Goal: Use online tool/utility: Utilize a website feature to perform a specific function

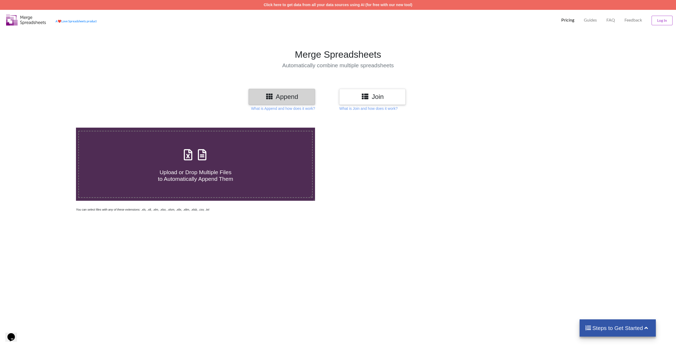
drag, startPoint x: 185, startPoint y: 165, endPoint x: 189, endPoint y: 166, distance: 4.5
click at [185, 165] on h4 "Upload or Drop Multiple Files to Automatically Append Them" at bounding box center [195, 172] width 233 height 20
click at [50, 128] on input "Upload or Drop Multiple Files to Automatically Append Them" at bounding box center [50, 128] width 0 height 0
type input "C:\fakepath\Phụ lục 01, 02, 03 T8-2025.xls"
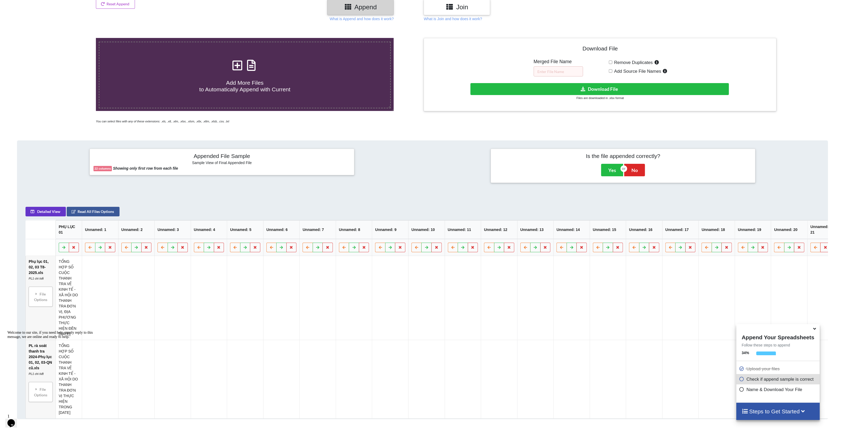
scroll to position [182, 0]
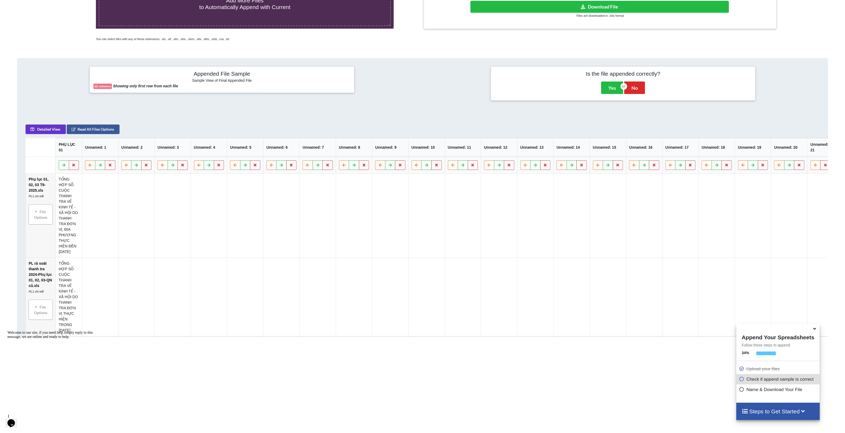
drag, startPoint x: 636, startPoint y: 117, endPoint x: 714, endPoint y: 121, distance: 77.7
click at [680, 121] on div "Detailed View Read All Files Options PHỤ LỤC 01 Unnamed: 1 Unnamed: 2 Unnamed: …" at bounding box center [422, 227] width 811 height 220
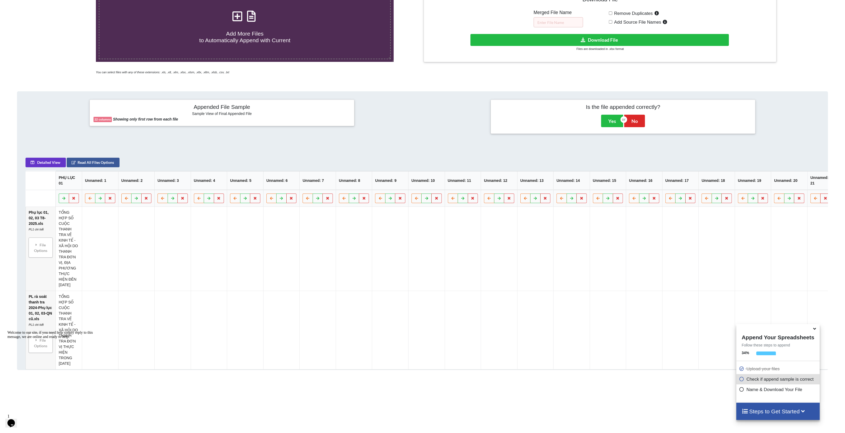
scroll to position [166, 0]
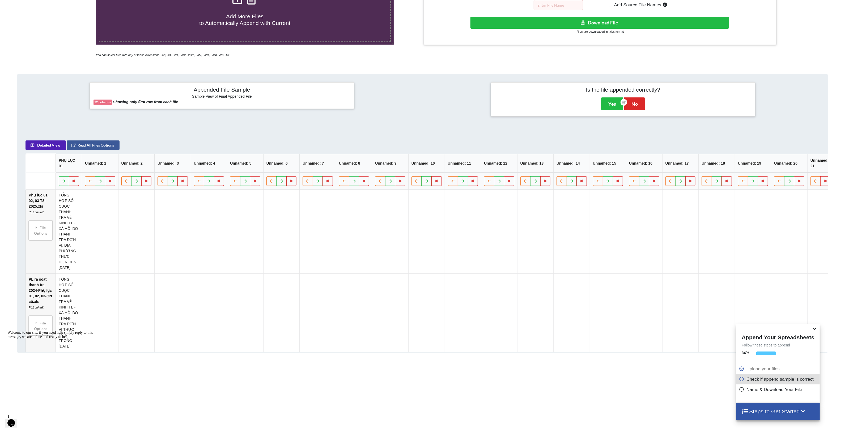
click at [45, 150] on button "Detailed View" at bounding box center [45, 146] width 40 height 10
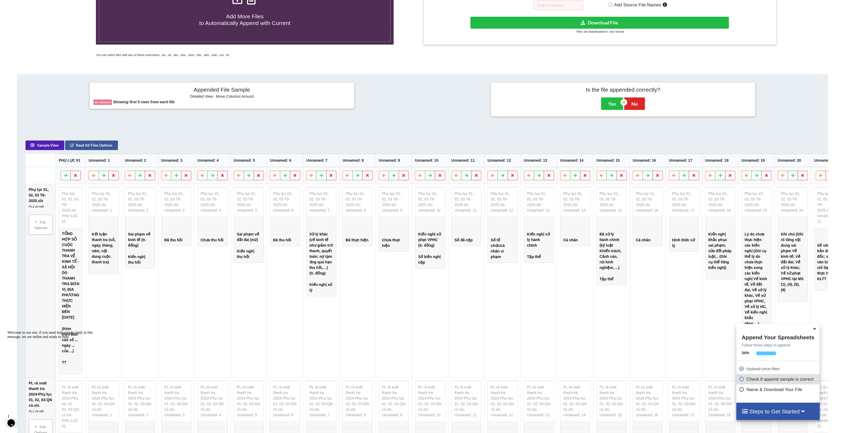
click at [45, 150] on button "Sample View" at bounding box center [44, 146] width 39 height 10
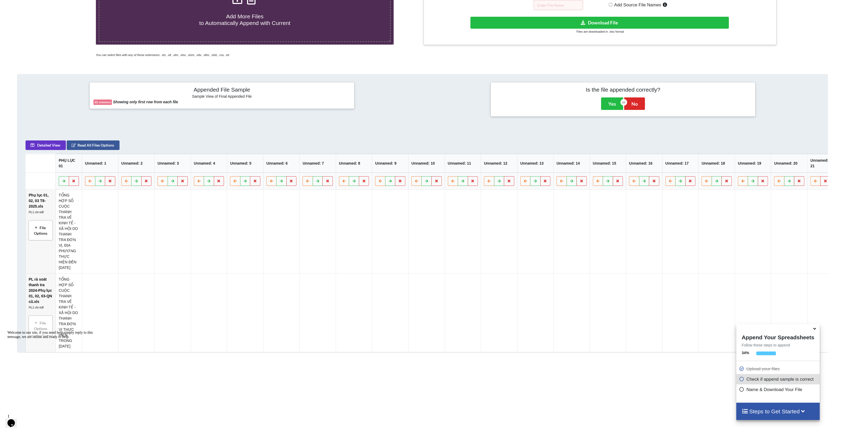
click at [39, 235] on div "File Options" at bounding box center [40, 230] width 21 height 17
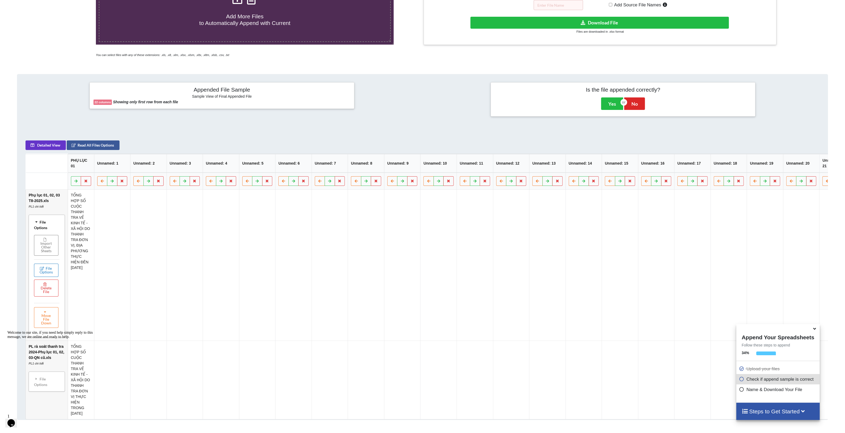
click at [43, 275] on button "File Options" at bounding box center [46, 270] width 24 height 13
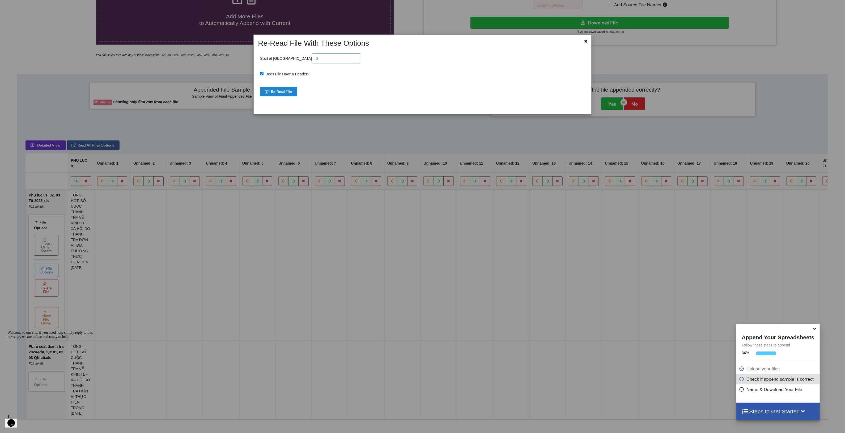
click at [312, 60] on input "text" at bounding box center [336, 58] width 49 height 10
click at [585, 41] on icon at bounding box center [586, 41] width 5 height 4
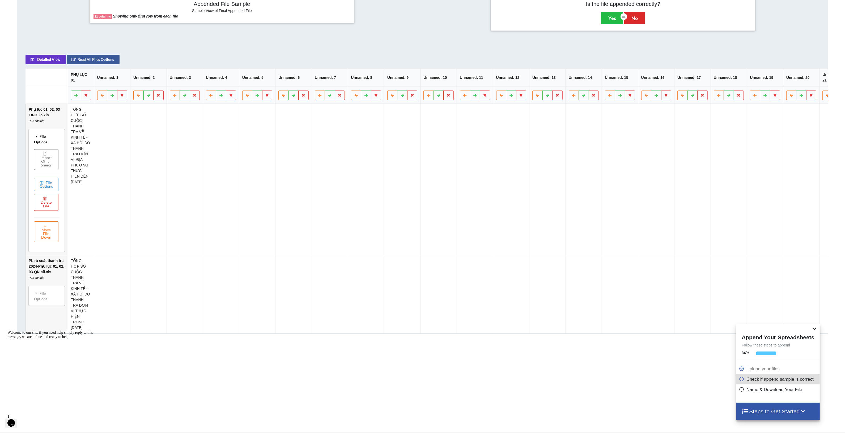
scroll to position [257, 0]
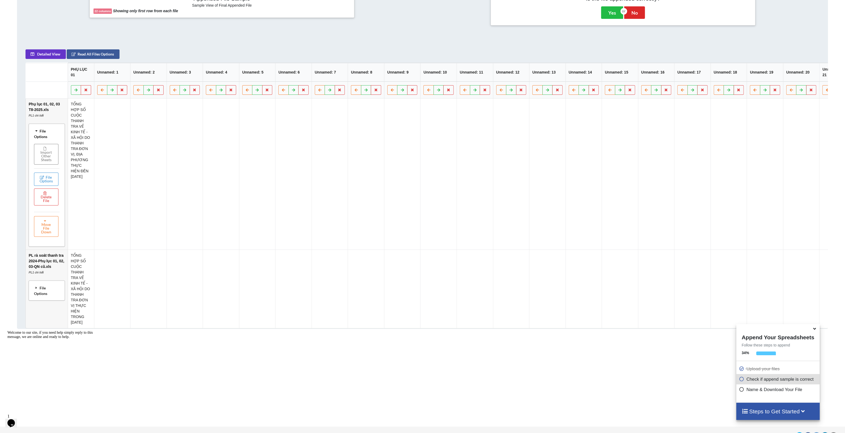
click at [50, 295] on div "File Options" at bounding box center [46, 291] width 33 height 17
click at [42, 136] on div "File Options" at bounding box center [46, 134] width 33 height 17
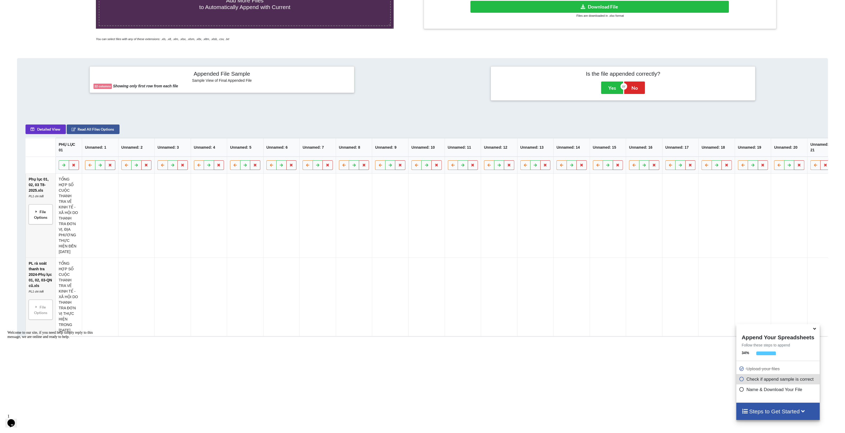
click at [39, 219] on div "File Options" at bounding box center [40, 214] width 21 height 17
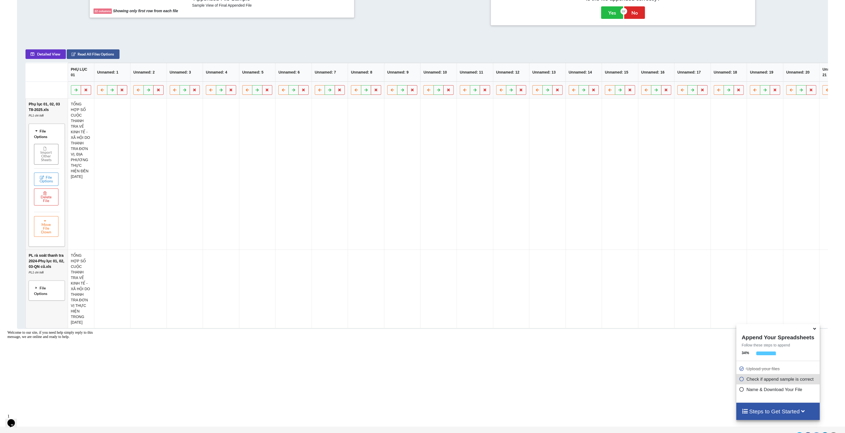
click at [44, 298] on div "File Options" at bounding box center [46, 291] width 33 height 17
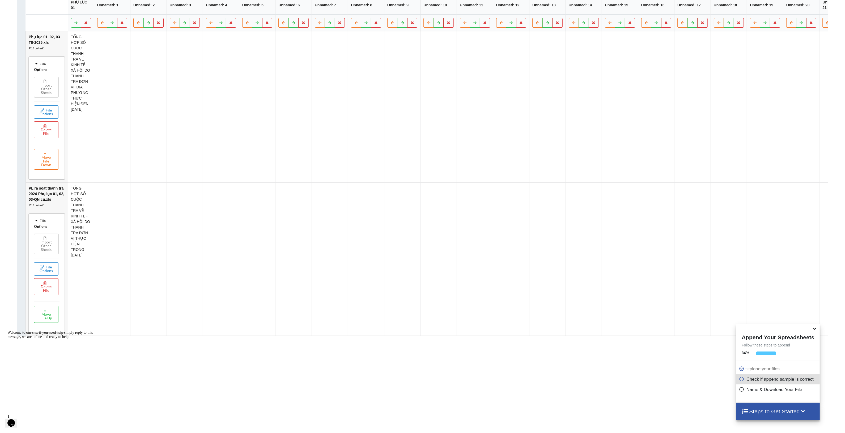
scroll to position [282, 0]
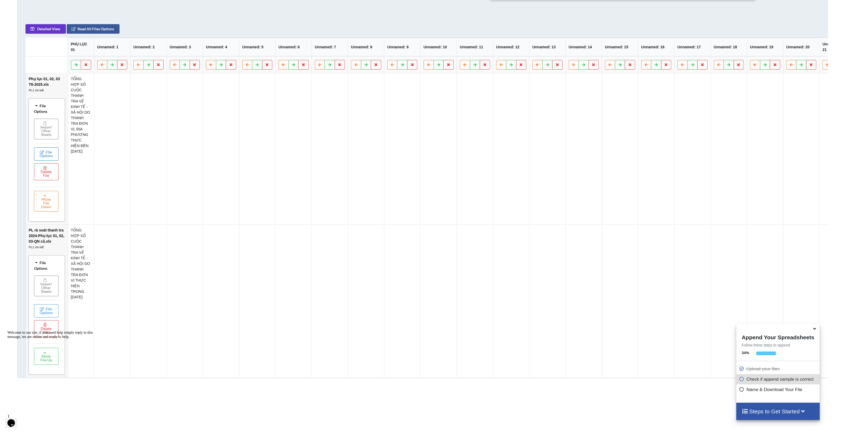
click at [50, 160] on button "File Options" at bounding box center [46, 154] width 24 height 13
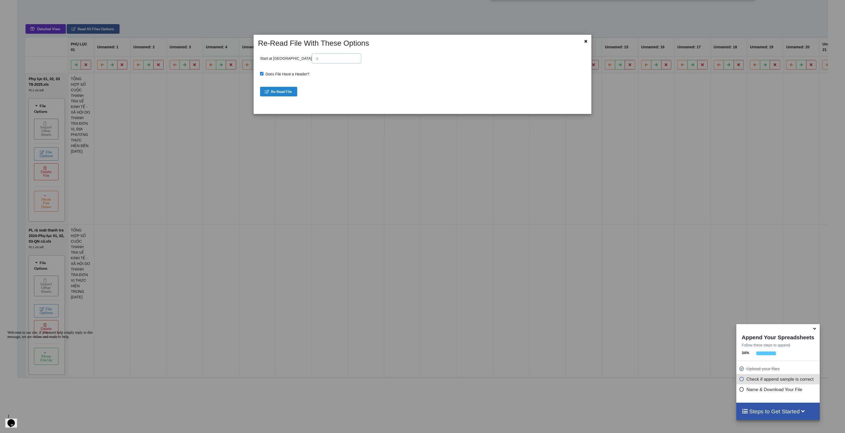
click at [312, 57] on input "text" at bounding box center [336, 58] width 49 height 10
type input "1"
click at [585, 39] on icon at bounding box center [586, 41] width 5 height 4
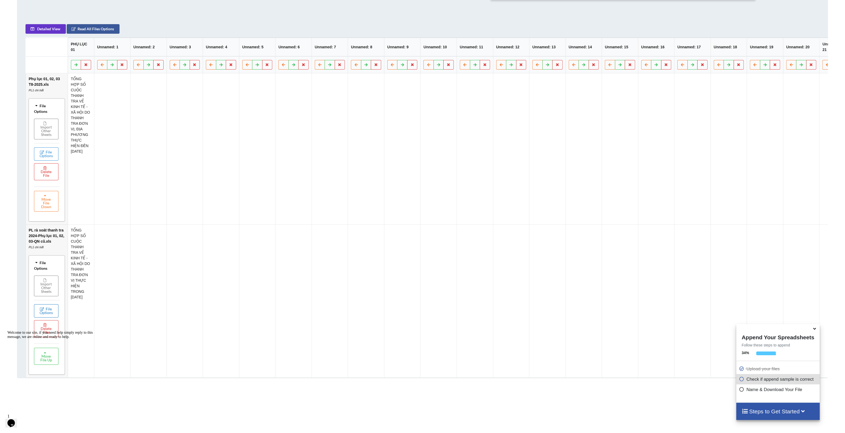
click at [47, 312] on button "File Options" at bounding box center [46, 311] width 24 height 13
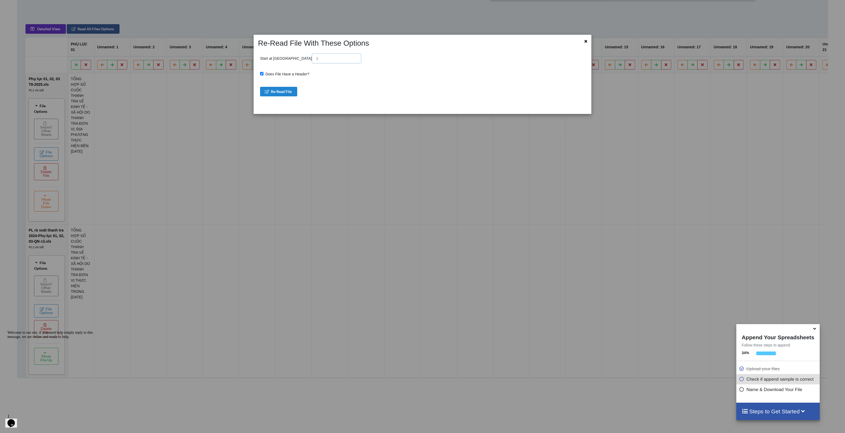
click at [312, 57] on input "text" at bounding box center [336, 58] width 49 height 10
type input "1"
click at [585, 39] on icon at bounding box center [586, 41] width 5 height 4
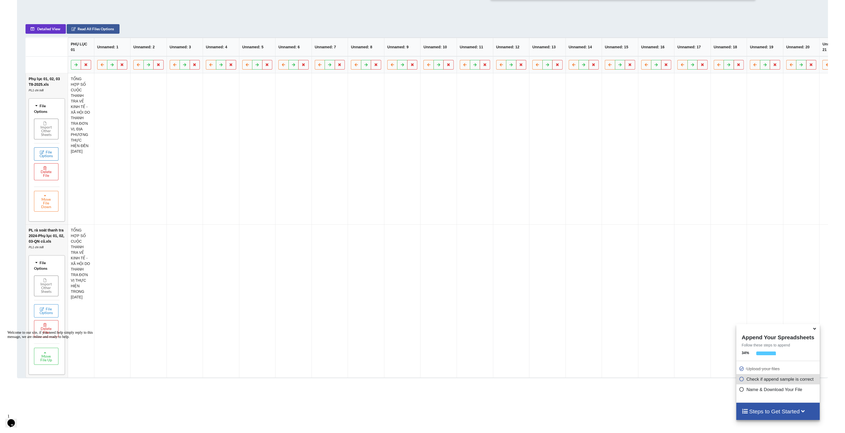
click at [52, 161] on button "File Options" at bounding box center [46, 154] width 24 height 13
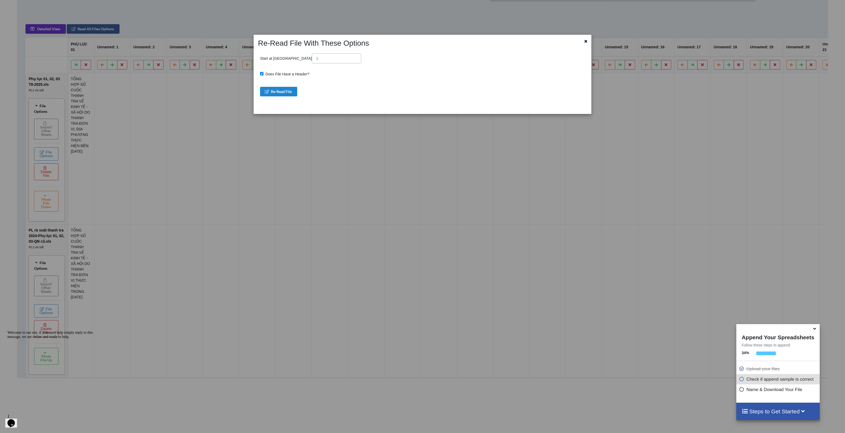
click at [312, 58] on input "text" at bounding box center [336, 58] width 49 height 10
type input "1"
click at [279, 91] on button "Re-Read File" at bounding box center [278, 92] width 37 height 10
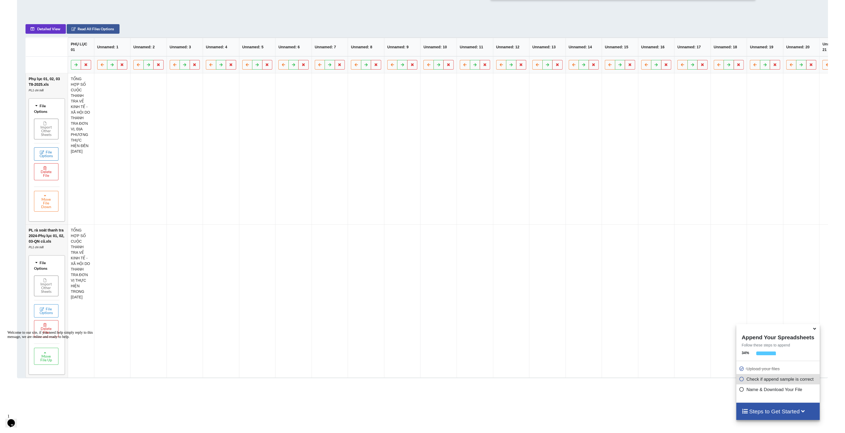
click at [44, 161] on button "File Options" at bounding box center [46, 154] width 24 height 13
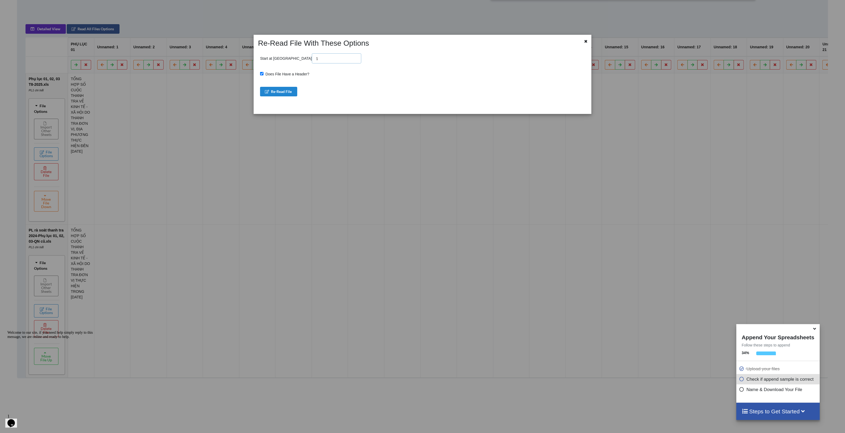
click at [312, 62] on input "1" at bounding box center [336, 58] width 49 height 10
type input "5"
click at [280, 94] on button "Re-Read File" at bounding box center [278, 92] width 37 height 10
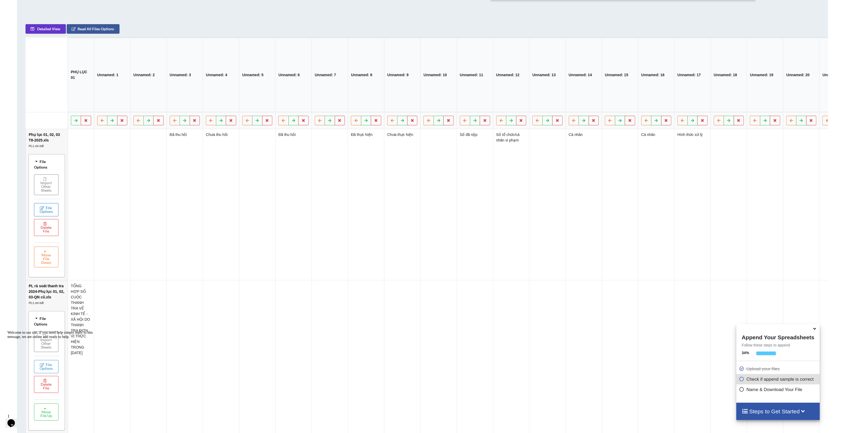
click at [50, 216] on button "File Options" at bounding box center [46, 209] width 24 height 13
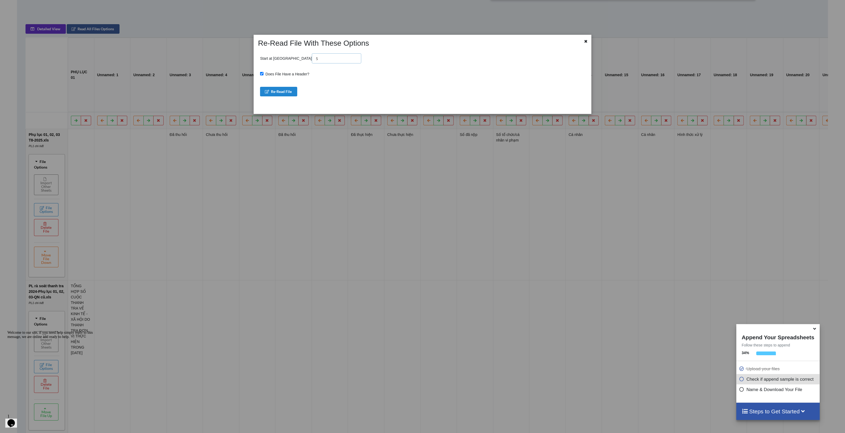
click at [312, 60] on input "5" at bounding box center [336, 58] width 49 height 10
type input "2"
click at [275, 93] on button "Re-Read File" at bounding box center [278, 92] width 37 height 10
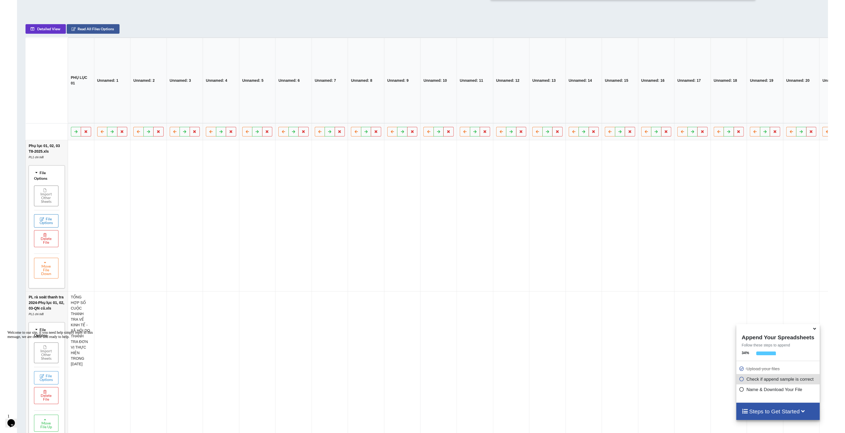
click at [50, 220] on button "File Options" at bounding box center [46, 221] width 24 height 13
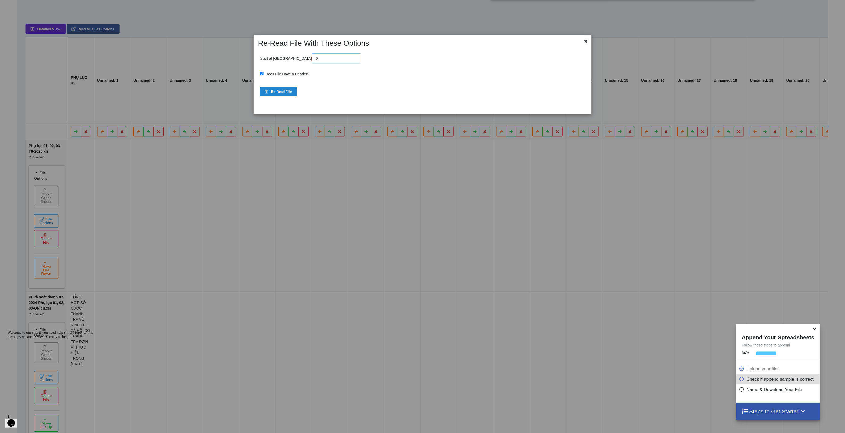
click at [318, 59] on input "2" at bounding box center [336, 58] width 49 height 10
type input "3"
type input "2"
click at [278, 91] on button "Re-Read File" at bounding box center [278, 92] width 37 height 10
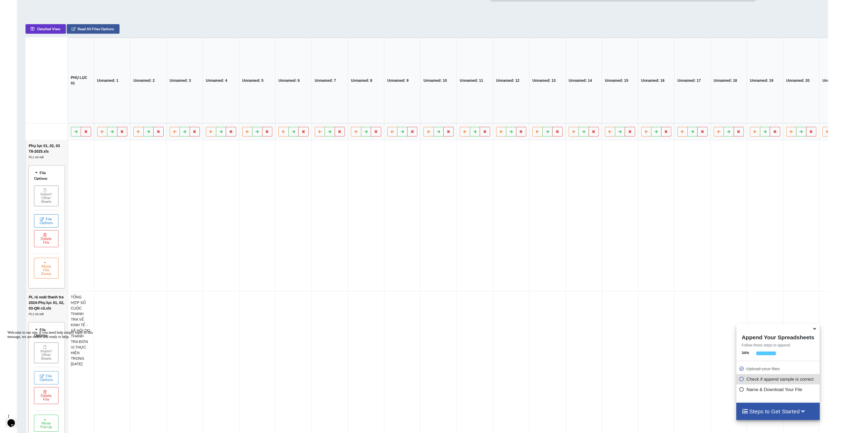
click at [50, 221] on button "File Options" at bounding box center [46, 221] width 24 height 13
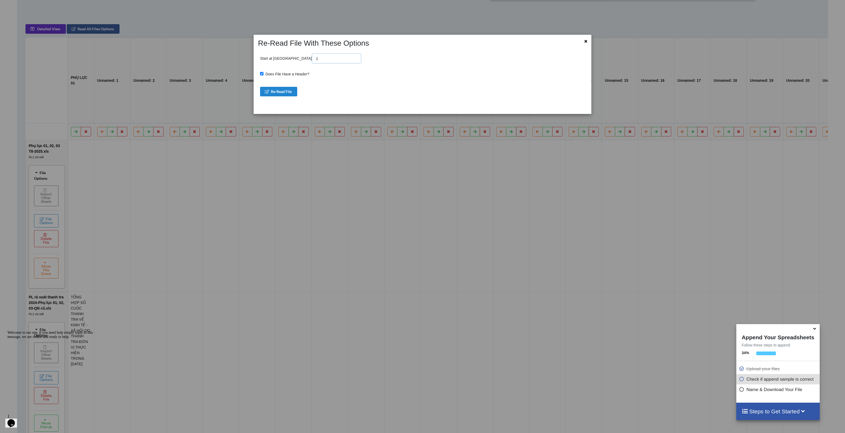
click at [312, 61] on input "2" at bounding box center [336, 58] width 49 height 10
type input "6"
click at [279, 91] on button "Re-Read File" at bounding box center [278, 92] width 37 height 10
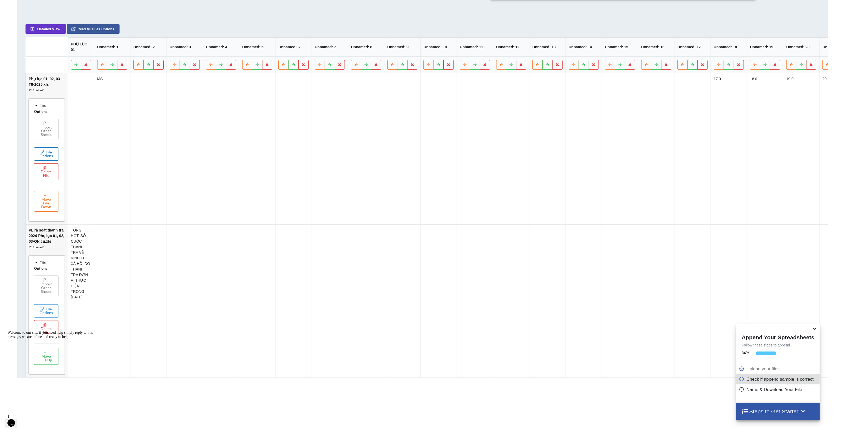
click at [43, 154] on icon at bounding box center [42, 152] width 5 height 3
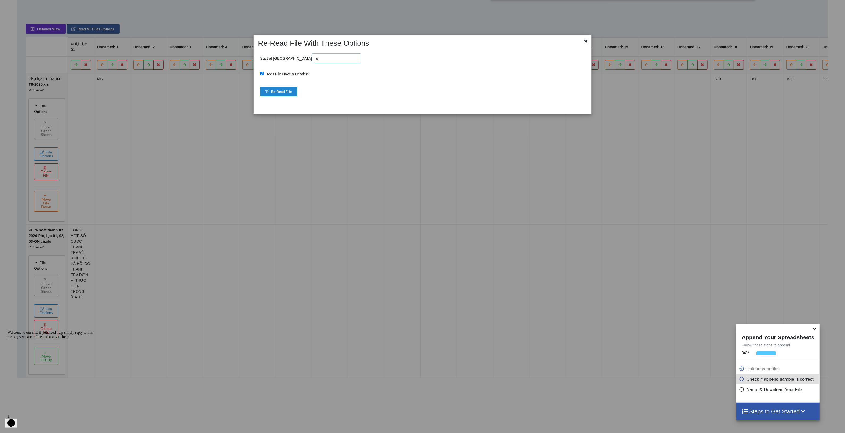
click at [312, 61] on input "6" at bounding box center [336, 58] width 49 height 10
type input "5"
click at [279, 89] on button "Re-Read File" at bounding box center [278, 92] width 37 height 10
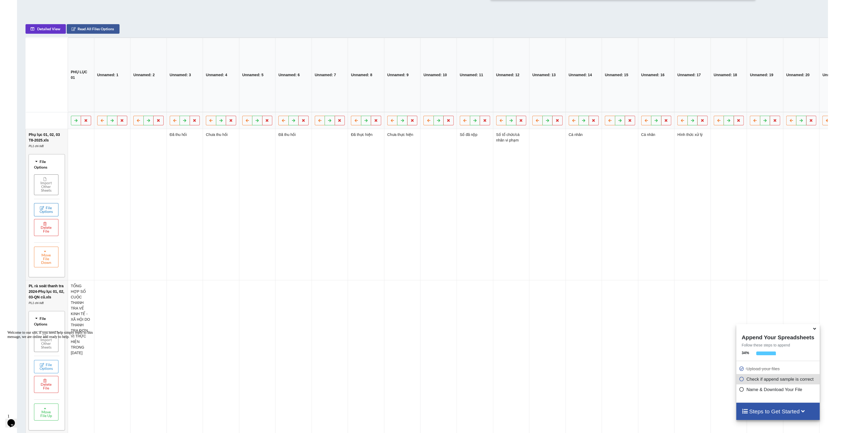
click at [45, 216] on button "File Options" at bounding box center [46, 209] width 24 height 13
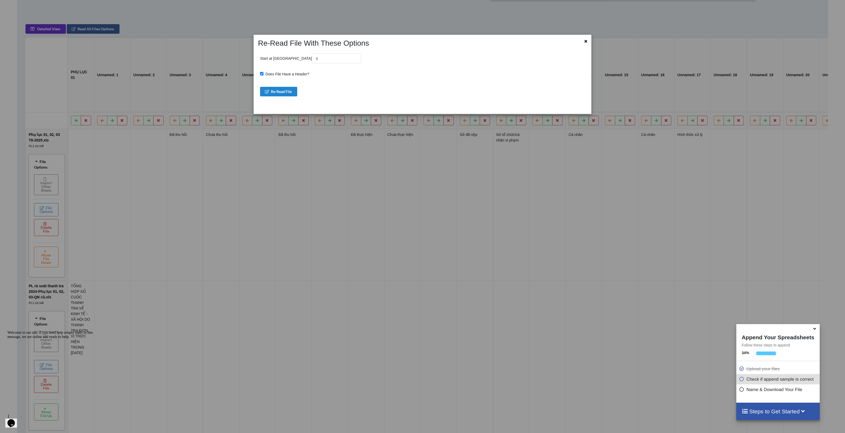
click at [266, 74] on span "Does File Have a Header?" at bounding box center [287, 74] width 46 height 4
click at [264, 74] on input "Does File Have a Header?" at bounding box center [261, 73] width 3 height 3
click at [266, 74] on span "Does File Have a Header?" at bounding box center [287, 74] width 46 height 4
click at [264, 74] on input "Does File Have a Header?" at bounding box center [261, 73] width 3 height 3
checkbox input "true"
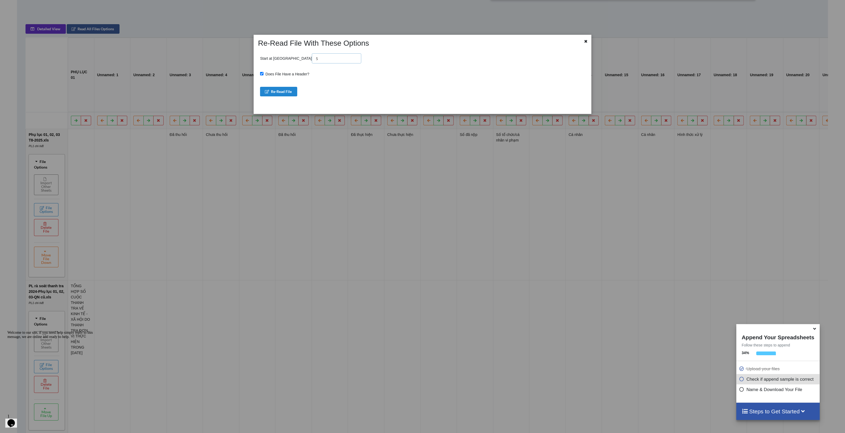
click at [312, 56] on input "5" at bounding box center [336, 58] width 49 height 10
click at [282, 91] on button "Re-Read File" at bounding box center [278, 92] width 37 height 10
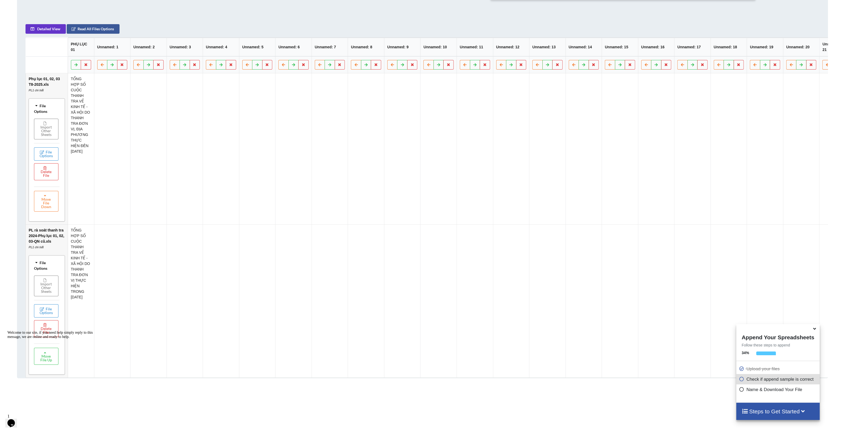
click at [114, 51] on th "Unnamed: 1" at bounding box center [112, 47] width 36 height 19
click at [47, 158] on button "File Options" at bounding box center [46, 154] width 24 height 13
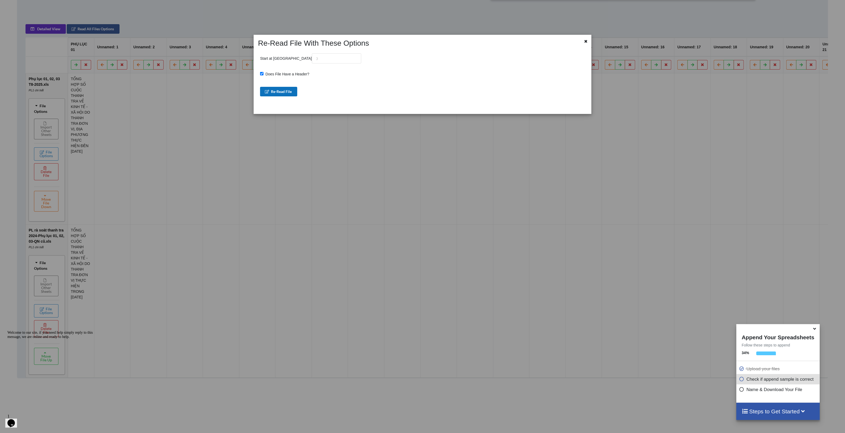
click at [276, 90] on button "Re-Read File" at bounding box center [278, 92] width 37 height 10
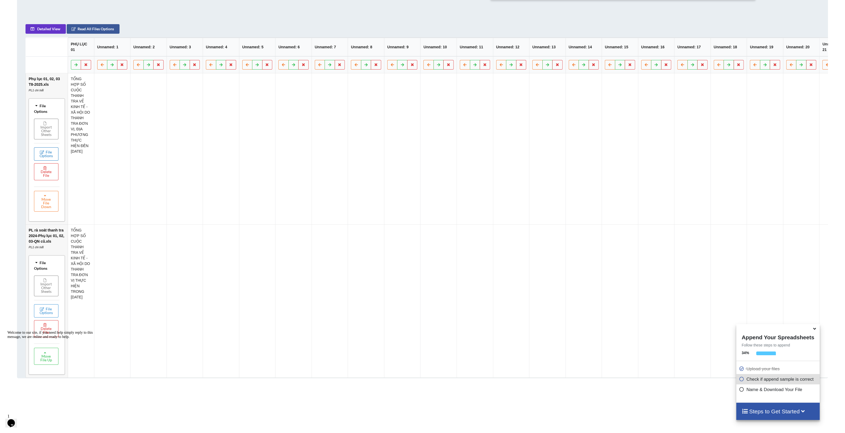
click at [50, 158] on button "File Options" at bounding box center [46, 154] width 24 height 13
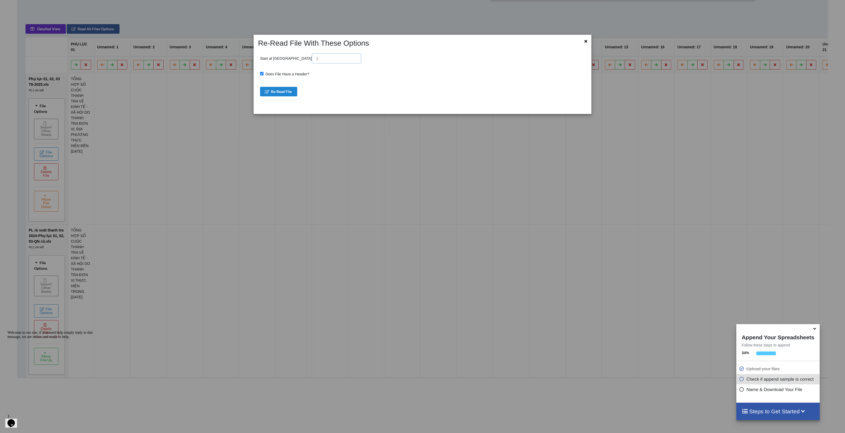
click at [312, 60] on input "text" at bounding box center [336, 58] width 49 height 10
type input "4"
click at [281, 95] on button "Re-Read File" at bounding box center [278, 92] width 37 height 10
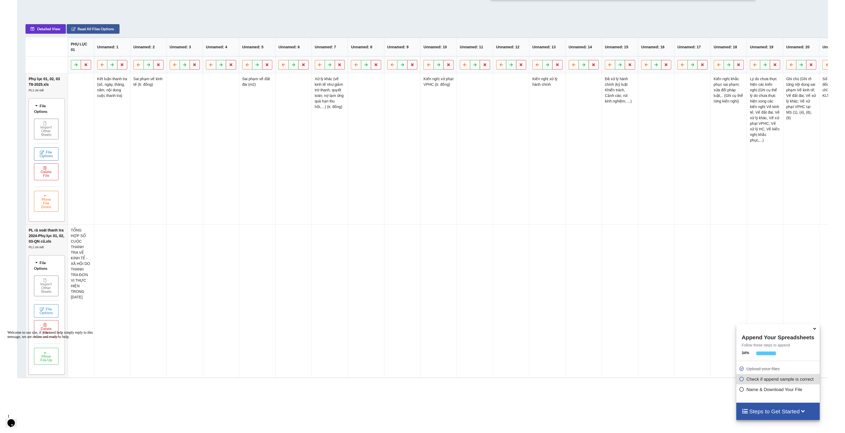
click at [47, 157] on button "File Options" at bounding box center [46, 154] width 24 height 13
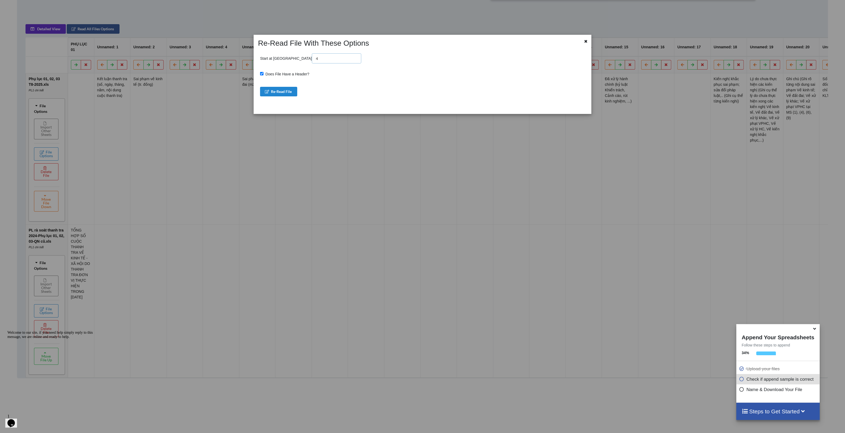
click at [312, 57] on input "4" at bounding box center [336, 58] width 49 height 10
type input "6"
click at [284, 95] on button "Re-Read File" at bounding box center [278, 92] width 37 height 10
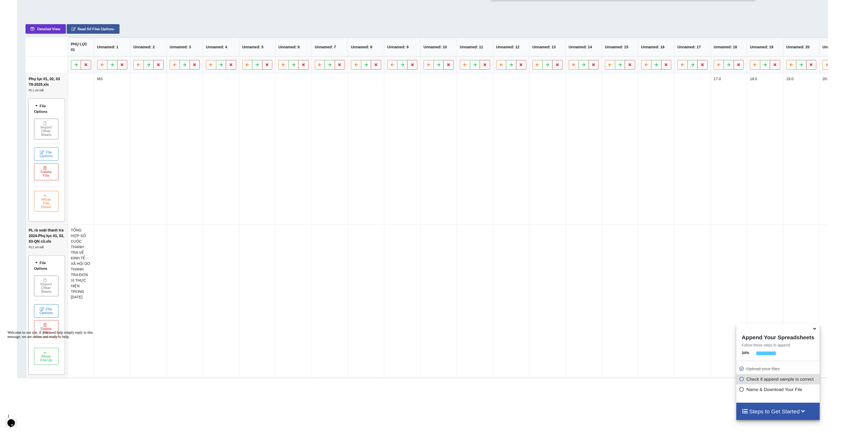
click at [44, 313] on button "File Options" at bounding box center [46, 311] width 24 height 13
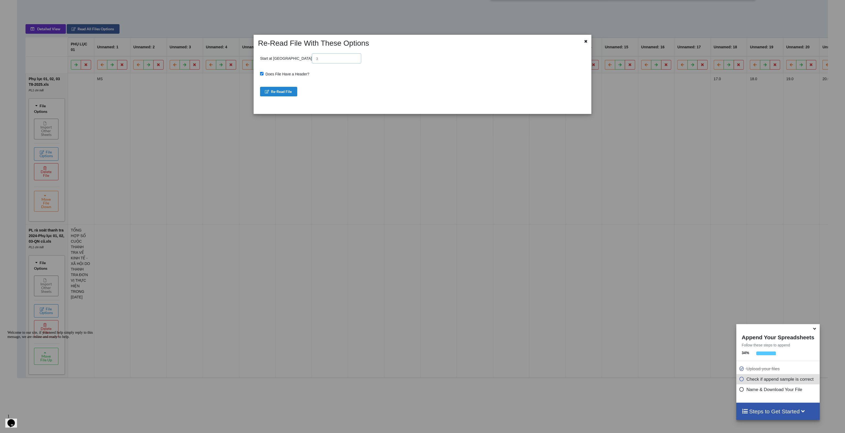
click at [312, 58] on input "text" at bounding box center [336, 58] width 49 height 10
type input "6"
click at [282, 89] on button "Re-Read File" at bounding box center [278, 92] width 37 height 10
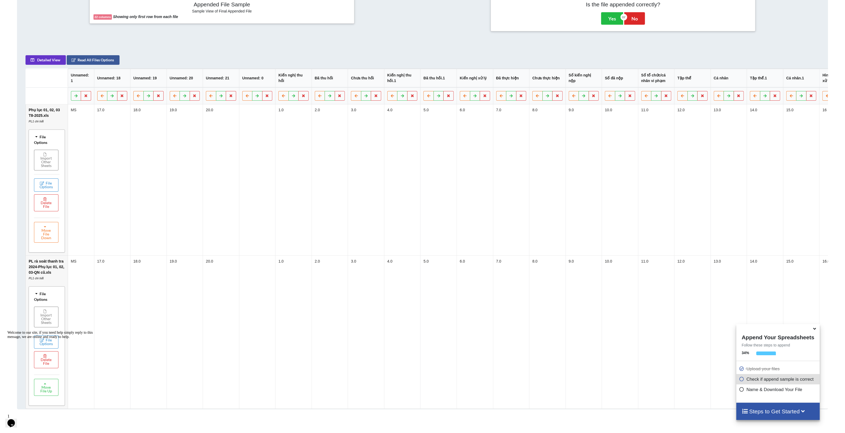
scroll to position [249, 0]
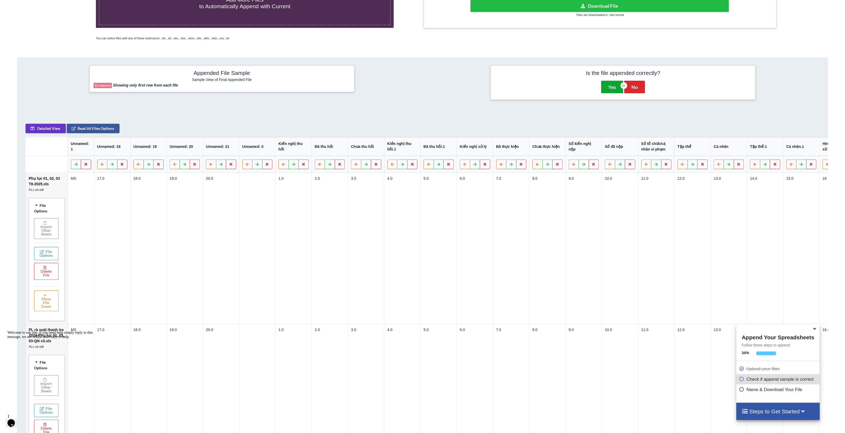
click at [611, 86] on button "Yes" at bounding box center [612, 87] width 22 height 12
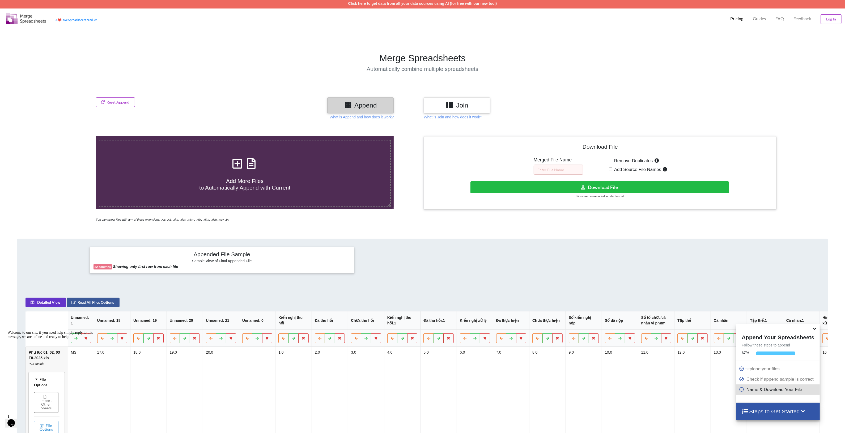
scroll to position [0, 0]
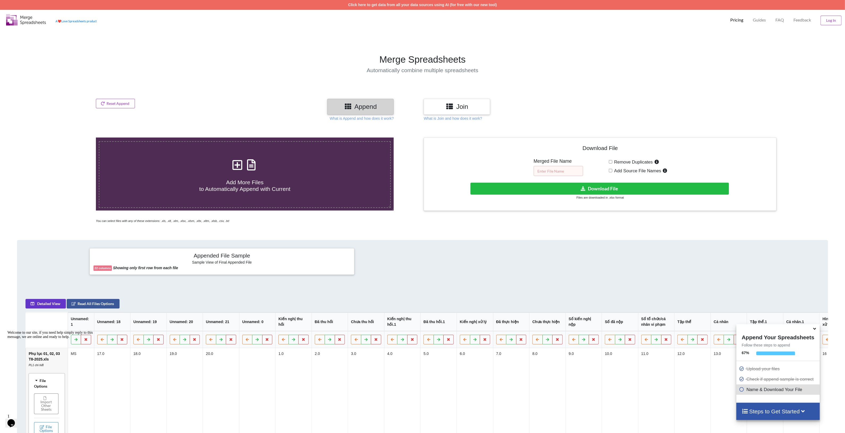
click at [559, 168] on input "text" at bounding box center [558, 171] width 49 height 10
type input "tổng họp"
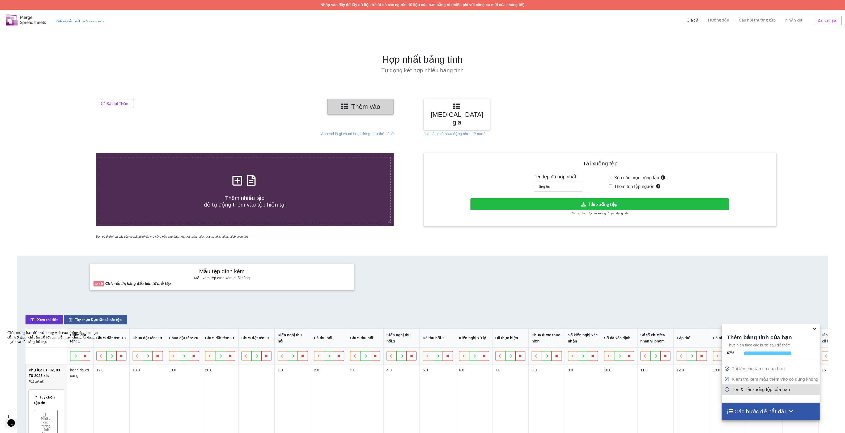
click at [609, 176] on input "Xóa các mục trùng lặp" at bounding box center [610, 177] width 3 height 3
checkbox input "true"
click at [602, 202] on font "Tải xuống tệp" at bounding box center [602, 205] width 29 height 6
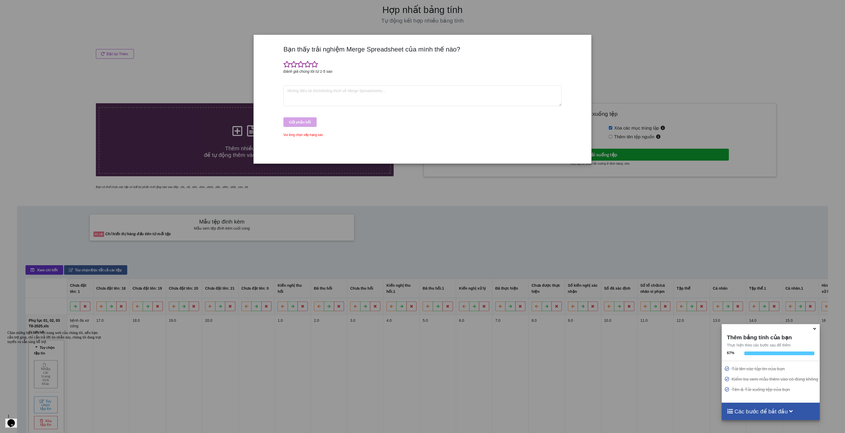
scroll to position [66, 0]
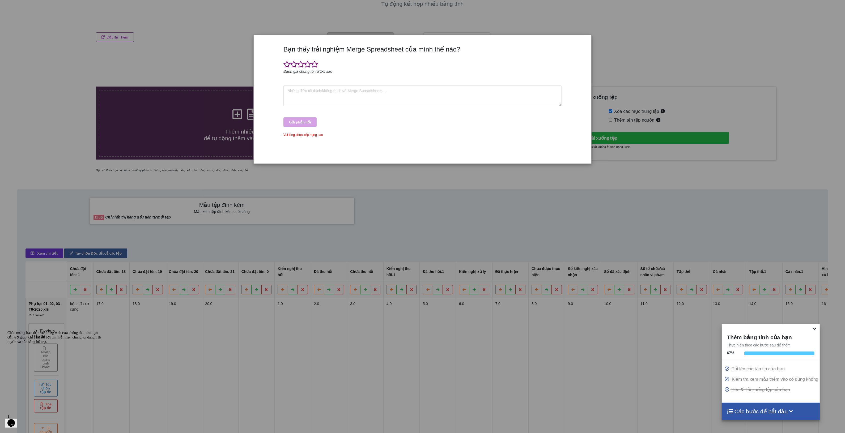
click at [281, 180] on div "Bạn thấy trải nghiệm Merge Spreadsheet của mình thế nào? Đánh giá chúng tôi từ …" at bounding box center [422, 216] width 845 height 433
click at [462, 84] on div "Bạn thấy trải nghiệm Merge Spreadsheet của mình thế nào? Đánh giá chúng tôi từ …" at bounding box center [422, 102] width 281 height 114
click at [425, 97] on textarea at bounding box center [422, 96] width 278 height 21
click at [431, 211] on div "Bạn thấy trải nghiệm Merge Spreadsheet của mình thế nào? Đánh giá chúng tôi từ …" at bounding box center [422, 216] width 845 height 433
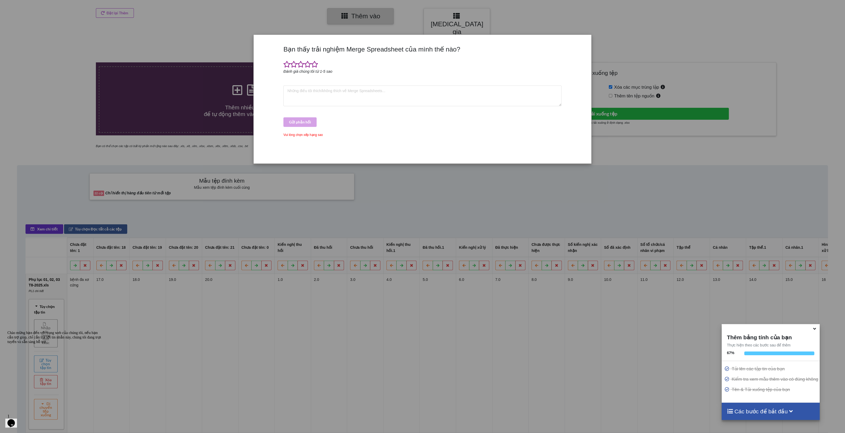
scroll to position [100, 0]
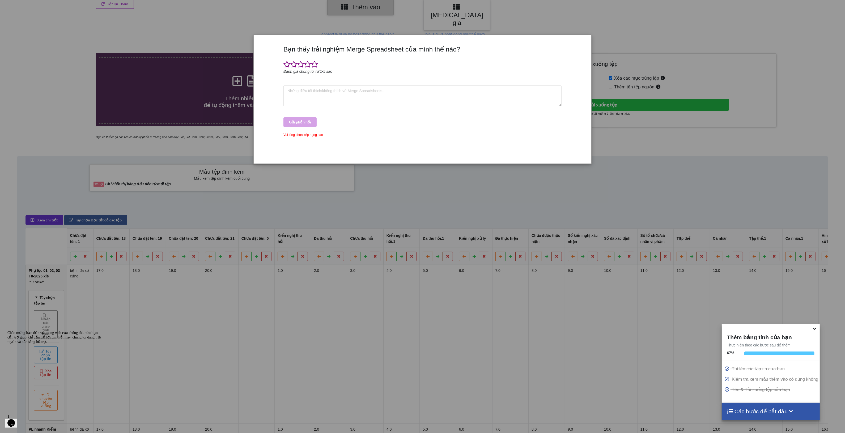
drag, startPoint x: 657, startPoint y: 143, endPoint x: 651, endPoint y: 163, distance: 20.8
click at [655, 146] on div "Bạn thấy trải nghiệm Merge Spreadsheet của mình thế nào? Đánh giá chúng tôi từ …" at bounding box center [422, 216] width 845 height 433
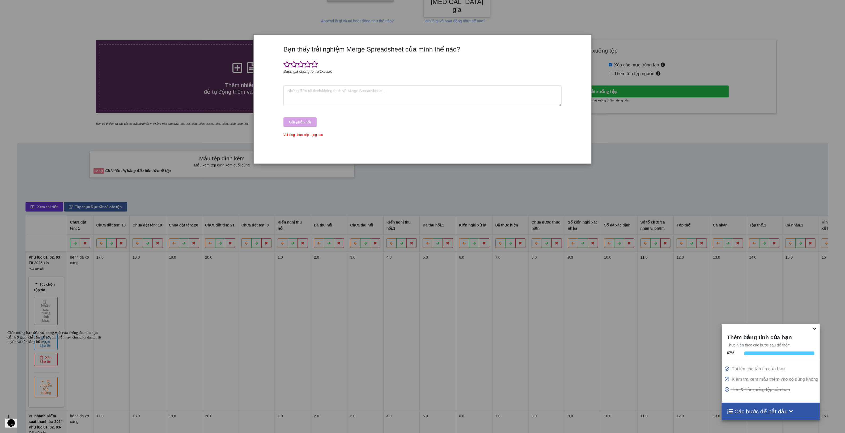
scroll to position [130, 0]
